Goal: Task Accomplishment & Management: Manage account settings

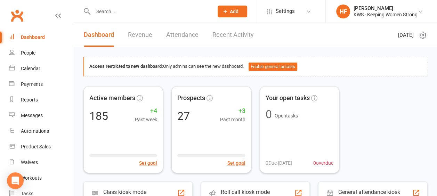
click at [118, 10] on input "text" at bounding box center [149, 12] width 117 height 10
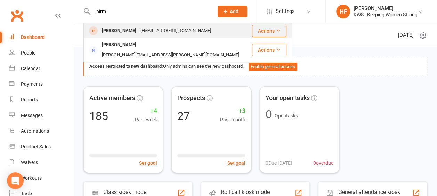
type input "nirm"
click at [130, 32] on div "[PERSON_NAME]" at bounding box center [119, 31] width 39 height 10
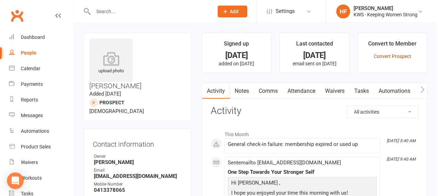
click at [388, 56] on link "Convert Prospect" at bounding box center [392, 57] width 38 height 6
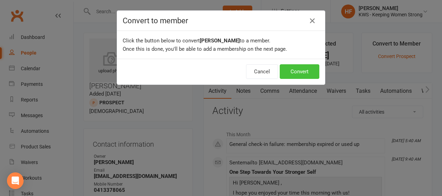
click at [299, 72] on button "Convert" at bounding box center [300, 71] width 40 height 15
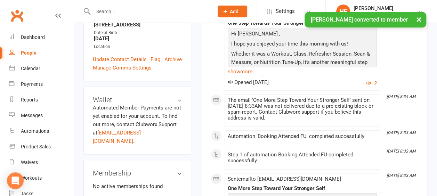
scroll to position [243, 0]
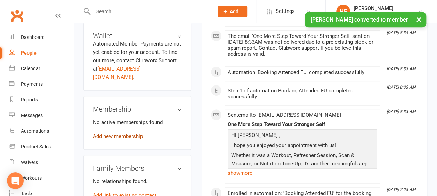
click at [123, 133] on link "Add new membership" at bounding box center [118, 136] width 50 height 6
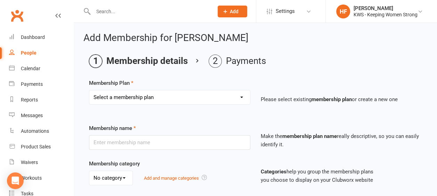
click at [241, 96] on select "Select a membership plan Create new Membership Plan Continual Monthly Membershi…" at bounding box center [169, 97] width 161 height 14
select select "7"
click at [89, 90] on select "Select a membership plan Create new Membership Plan Continual Monthly Membershi…" at bounding box center [169, 97] width 161 height 14
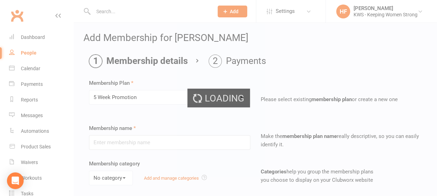
type input "5 Week Promotion"
select select "0"
type input "5"
select select "1"
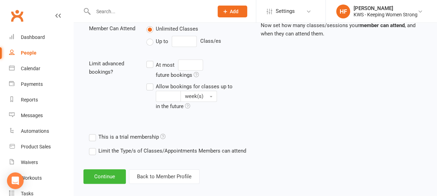
scroll to position [261, 0]
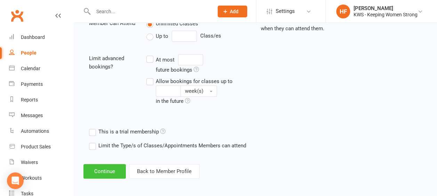
click at [102, 170] on button "Continue" at bounding box center [104, 171] width 42 height 15
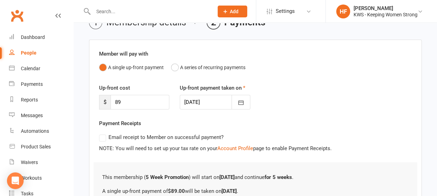
scroll to position [113, 0]
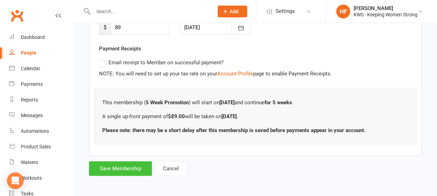
click at [124, 170] on button "Save Membership" at bounding box center [120, 168] width 63 height 15
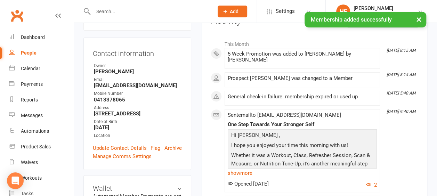
scroll to position [104, 0]
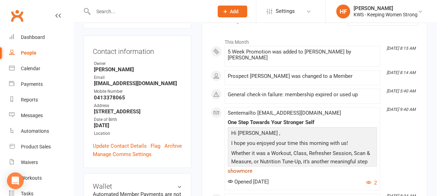
click at [248, 171] on link "show more" at bounding box center [302, 171] width 149 height 10
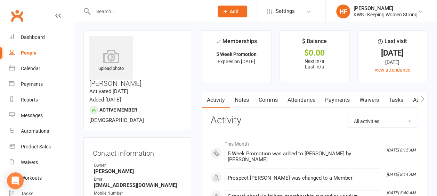
scroll to position [0, 0]
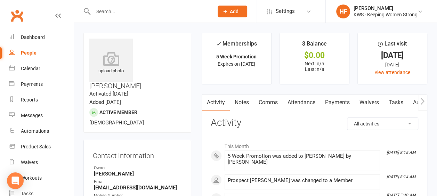
click at [274, 102] on link "Comms" at bounding box center [268, 103] width 29 height 16
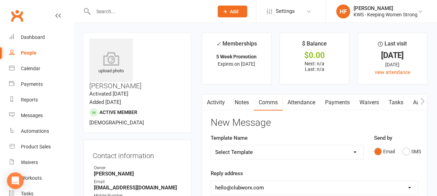
click at [355, 152] on select "Select Template [Email] KWS RENEWAL [Email] 1st WO CONFIRMATION [Email] 4 Week …" at bounding box center [287, 152] width 152 height 14
select select "16"
click at [211, 145] on select "Select Template [Email] KWS RENEWAL [Email] 1st WO CONFIRMATION [Email] 4 Week …" at bounding box center [287, 152] width 152 height 14
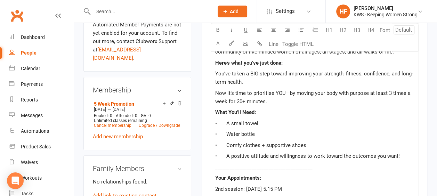
scroll to position [278, 0]
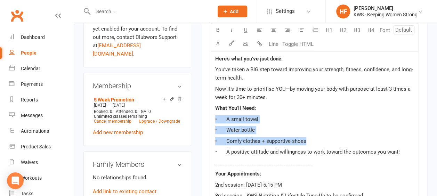
drag, startPoint x: 212, startPoint y: 114, endPoint x: 310, endPoint y: 138, distance: 100.9
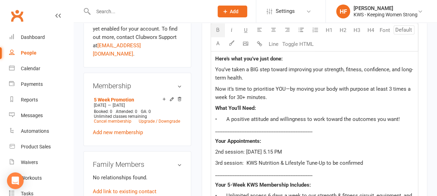
scroll to position [313, 0]
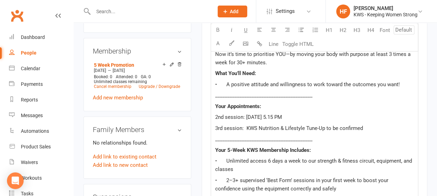
click at [225, 115] on span "2nd session: [DATE] 5.15 PM" at bounding box center [248, 117] width 67 height 6
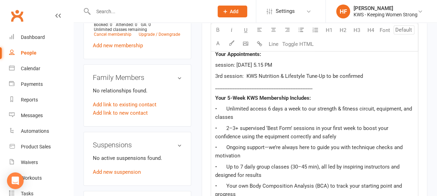
scroll to position [417, 0]
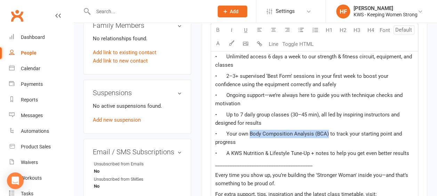
drag, startPoint x: 327, startPoint y: 132, endPoint x: 254, endPoint y: 133, distance: 73.0
click at [248, 134] on span "• Your own Body Composition Analysis (BCA) to track your starting point and pro…" at bounding box center [309, 138] width 188 height 15
copy span "Body Composition Analysis (BCA)"
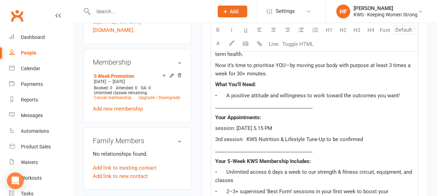
scroll to position [313, 0]
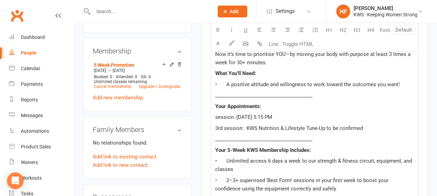
click at [232, 115] on span "session: [DATE] 5.15 PM" at bounding box center [243, 117] width 57 height 6
click at [300, 115] on span "Body Composition Analysis (BCA): [DATE] 5.15 PM" at bounding box center [274, 117] width 118 height 6
click at [302, 115] on span "Body Composition Analysis (BCA): [DATE] 5.15 PM" at bounding box center [274, 117] width 118 height 6
click at [314, 115] on span "Body Composition Analysis (BCA): [DATE] 5.15 PM" at bounding box center [274, 117] width 118 height 6
click at [331, 118] on span "Body Composition Analysis (BCA): [DATE] 5.15 PM" at bounding box center [274, 117] width 118 height 6
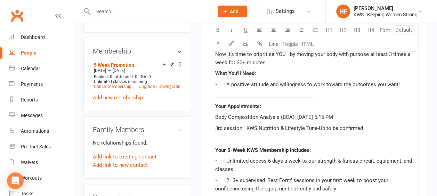
click at [333, 115] on span "Body Composition Analysis (BCA): [DATE] 5.15 PM" at bounding box center [274, 117] width 118 height 6
click at [360, 115] on p "Body Composition Analysis (BCA): [DATE] 5.30a PM" at bounding box center [314, 117] width 198 height 8
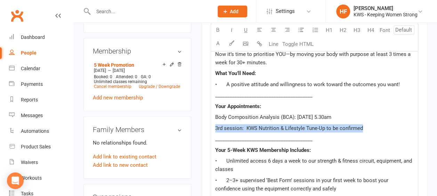
drag, startPoint x: 328, startPoint y: 124, endPoint x: 213, endPoint y: 126, distance: 114.7
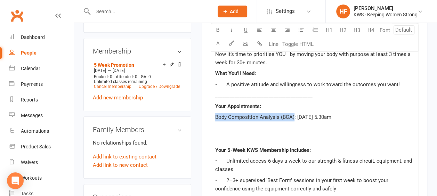
drag, startPoint x: 293, startPoint y: 115, endPoint x: 216, endPoint y: 119, distance: 77.6
click at [216, 119] on span "Body Composition Analysis (BCA): [DATE] 5.30am" at bounding box center [273, 117] width 116 height 6
click at [218, 30] on icon "button" at bounding box center [217, 29] width 5 height 5
click at [313, 130] on p "﻿" at bounding box center [314, 128] width 198 height 8
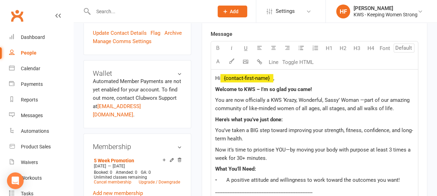
scroll to position [209, 0]
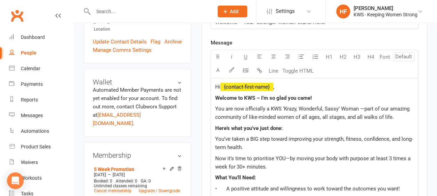
click at [389, 156] on span "Now it’s time to prioritise YOU—by moving your body with purpose at least 3 tim…" at bounding box center [313, 162] width 197 height 15
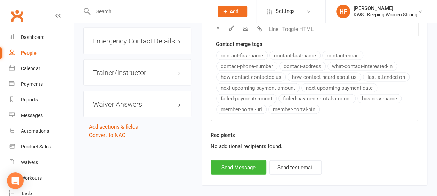
scroll to position [724, 0]
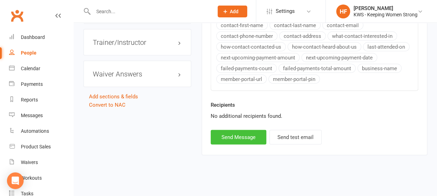
drag, startPoint x: 227, startPoint y: 135, endPoint x: 229, endPoint y: 129, distance: 6.5
click at [227, 135] on button "Send Message" at bounding box center [239, 137] width 56 height 15
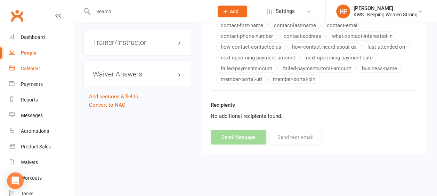
select select
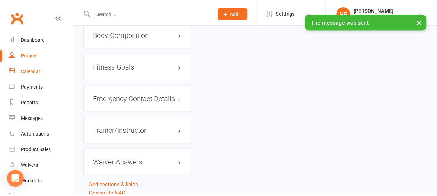
scroll to position [634, 0]
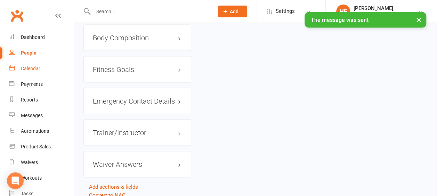
click at [34, 70] on div "Calendar" at bounding box center [30, 69] width 19 height 6
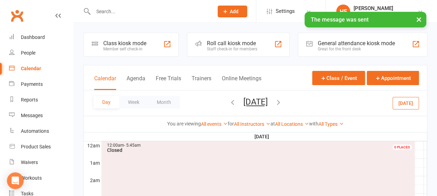
click at [229, 103] on icon "button" at bounding box center [233, 102] width 8 height 8
click at [229, 104] on icon "button" at bounding box center [233, 102] width 8 height 8
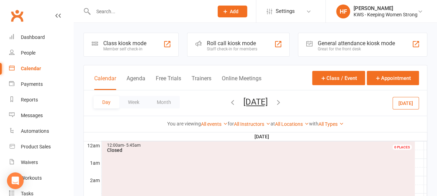
click at [229, 103] on icon "button" at bounding box center [233, 102] width 8 height 8
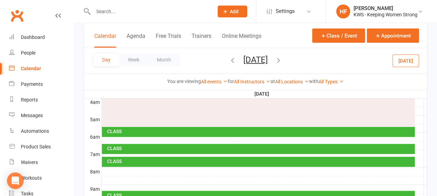
scroll to position [104, 0]
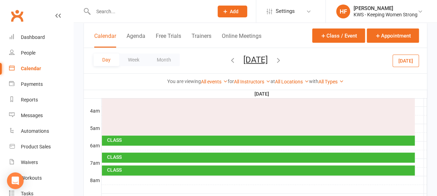
click at [105, 132] on div "12:00am - 5:45am Closed 0 PLACES" at bounding box center [258, 86] width 313 height 98
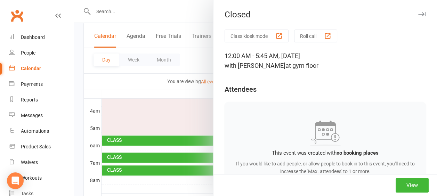
click at [110, 147] on div at bounding box center [255, 98] width 363 height 196
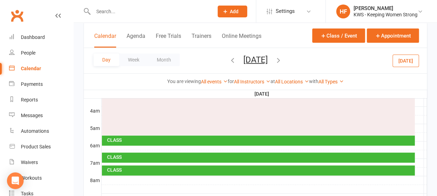
click at [121, 147] on div at bounding box center [264, 145] width 325 height 8
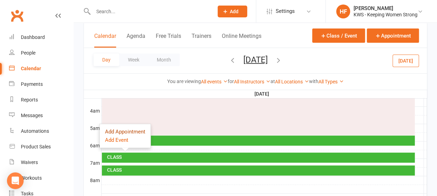
click at [126, 133] on button "Add Appointment" at bounding box center [125, 132] width 40 height 8
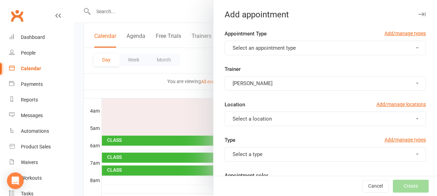
click at [409, 48] on button "Select an appointment type" at bounding box center [325, 48] width 201 height 15
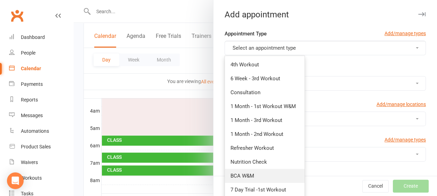
click at [240, 175] on span "BCA W&M" at bounding box center [242, 176] width 24 height 6
type input "6:10am"
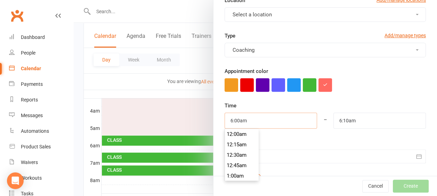
click at [243, 120] on input "6:00am" at bounding box center [271, 121] width 92 height 16
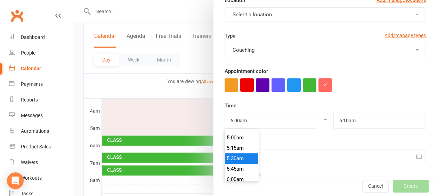
type input "5:30am"
click at [234, 156] on li "5:30am" at bounding box center [241, 158] width 33 height 10
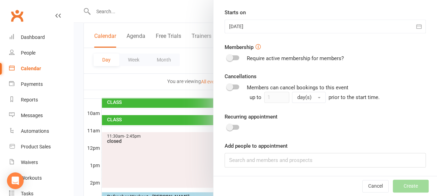
scroll to position [209, 0]
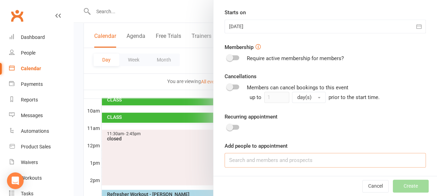
click at [236, 161] on input at bounding box center [325, 160] width 201 height 15
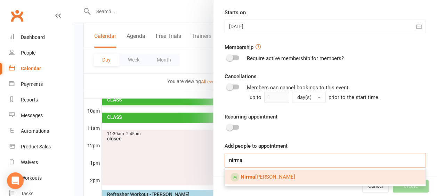
type input "nirma"
click at [271, 175] on span "[PERSON_NAME]" at bounding box center [268, 177] width 55 height 6
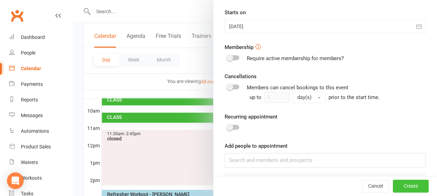
click at [404, 187] on button "Create" at bounding box center [411, 186] width 36 height 13
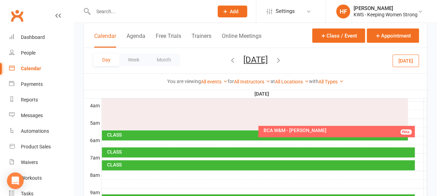
scroll to position [104, 0]
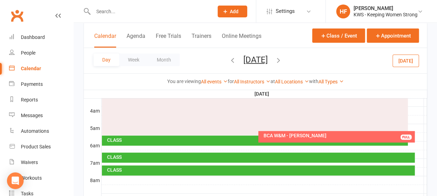
click at [229, 58] on icon "button" at bounding box center [233, 60] width 8 height 8
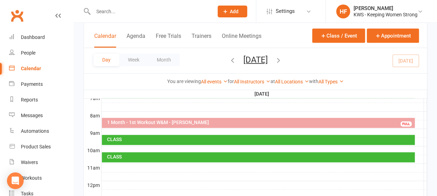
scroll to position [174, 0]
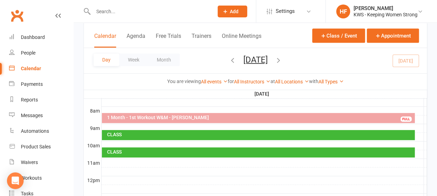
click at [220, 116] on div "1 Month - 1st Workout W&M - [PERSON_NAME]" at bounding box center [260, 117] width 307 height 5
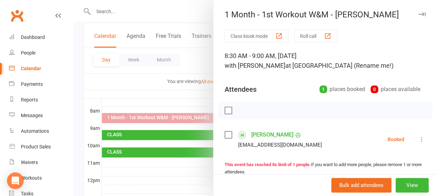
click at [143, 87] on div at bounding box center [255, 98] width 363 height 196
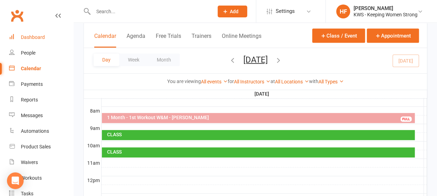
click at [35, 37] on div "Dashboard" at bounding box center [33, 37] width 24 height 6
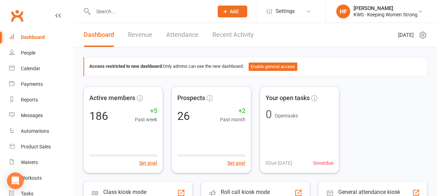
click at [103, 13] on input "text" at bounding box center [149, 12] width 117 height 10
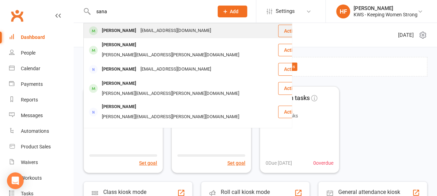
type input "sana"
click at [130, 32] on div "[PERSON_NAME]" at bounding box center [119, 31] width 39 height 10
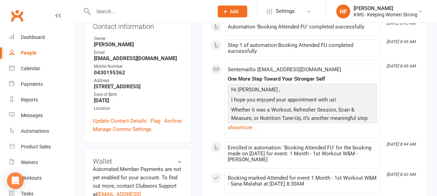
scroll to position [139, 0]
